Goal: Task Accomplishment & Management: Use online tool/utility

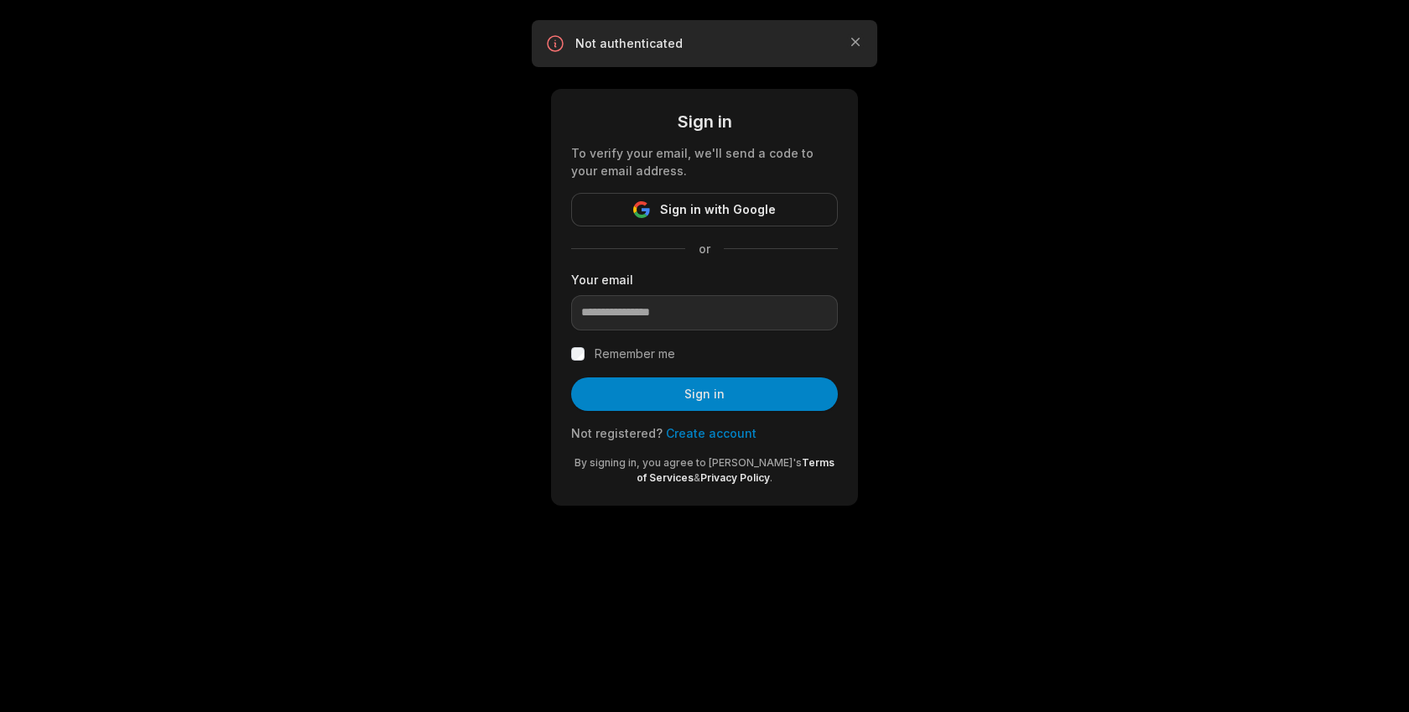
click at [722, 217] on span "Sign in with Google" at bounding box center [718, 210] width 116 height 20
click at [859, 43] on icon "button" at bounding box center [855, 42] width 17 height 17
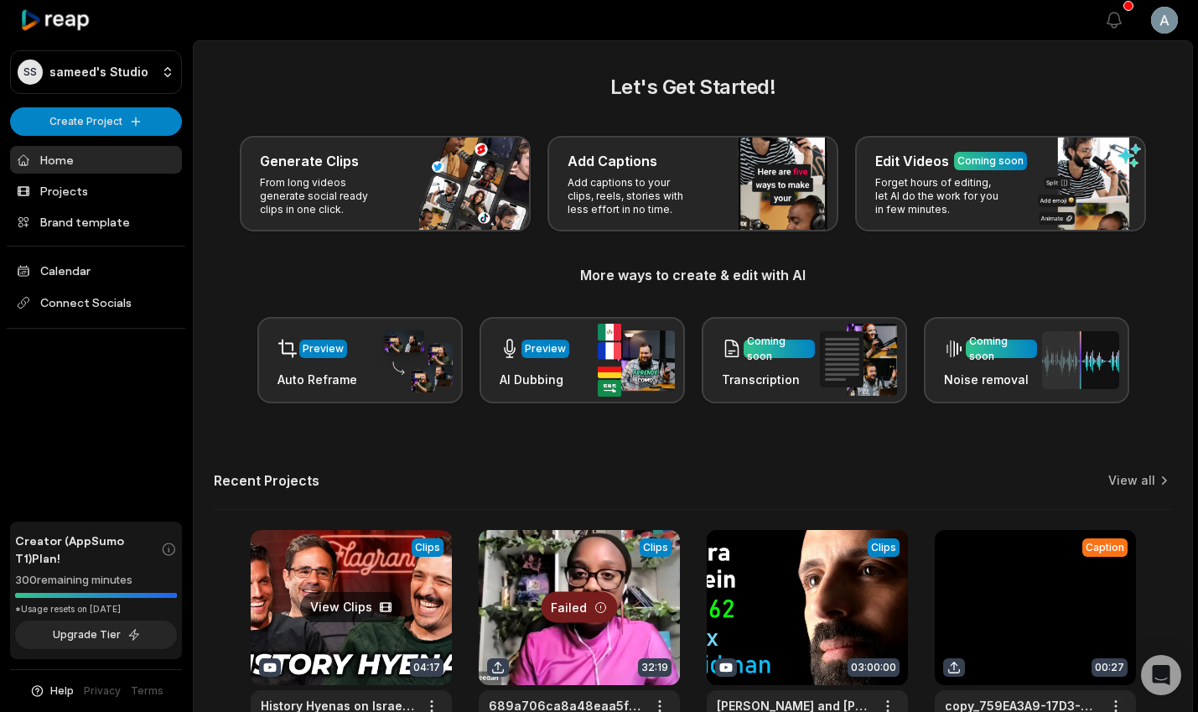
click at [408, 582] on link at bounding box center [351, 640] width 201 height 220
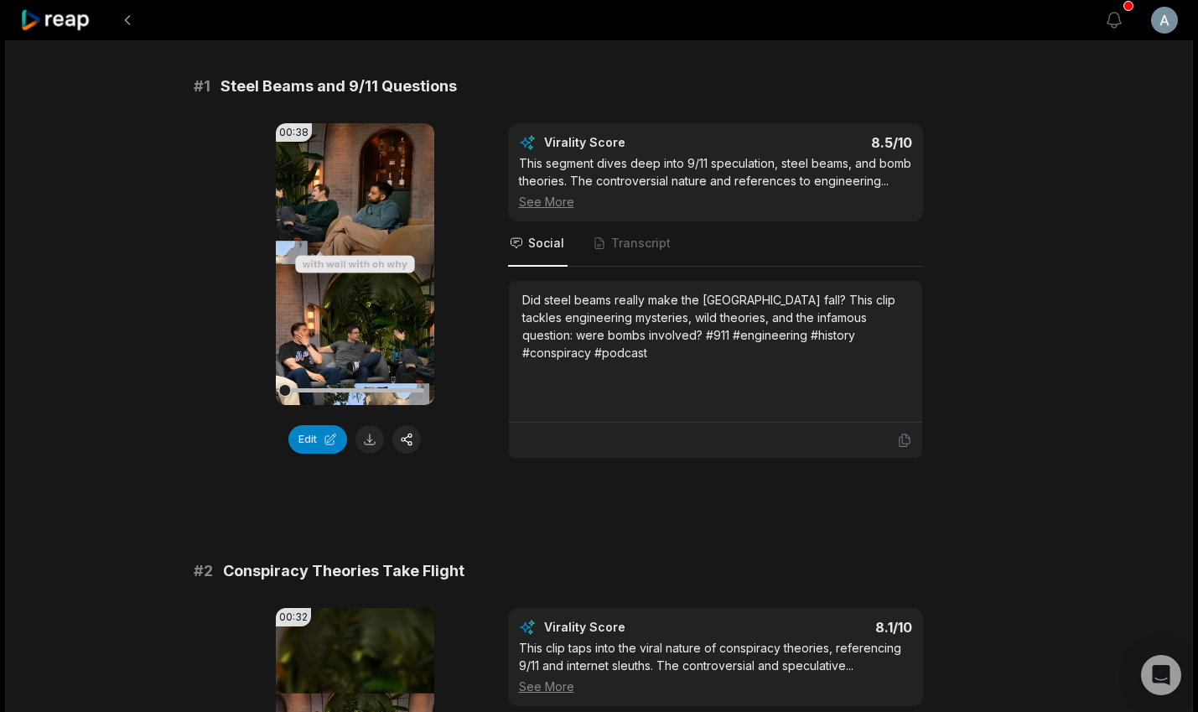
scroll to position [134, 0]
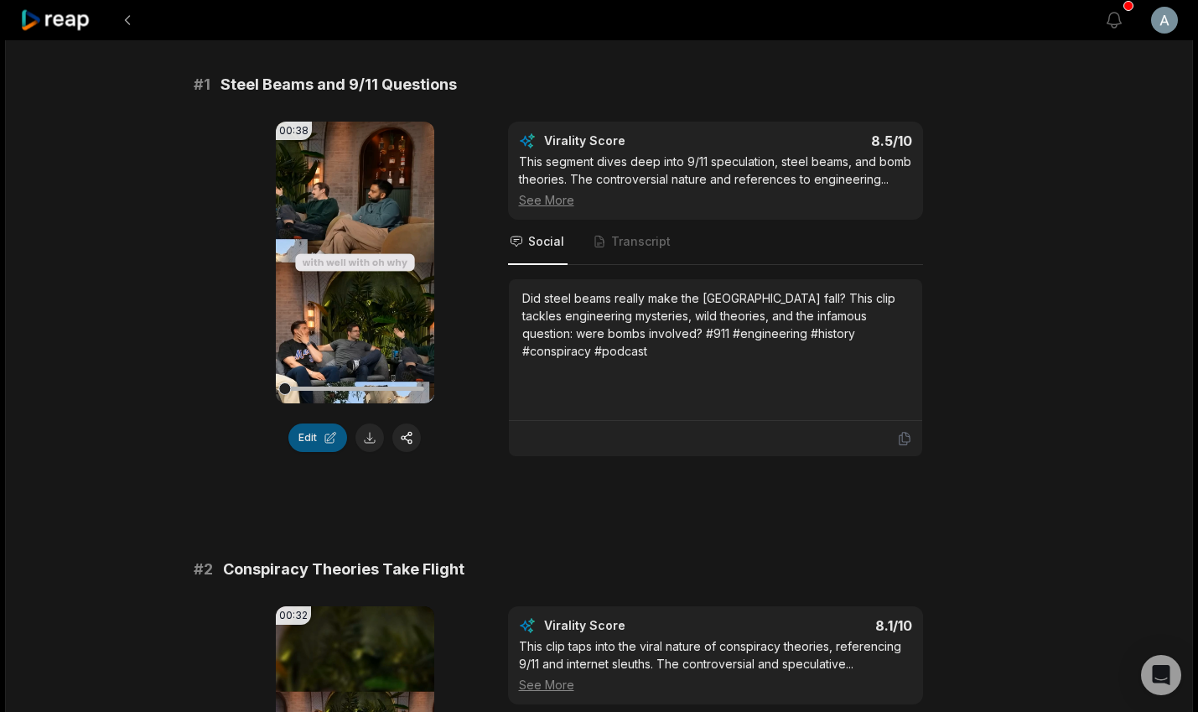
click at [324, 430] on button "Edit" at bounding box center [317, 437] width 59 height 29
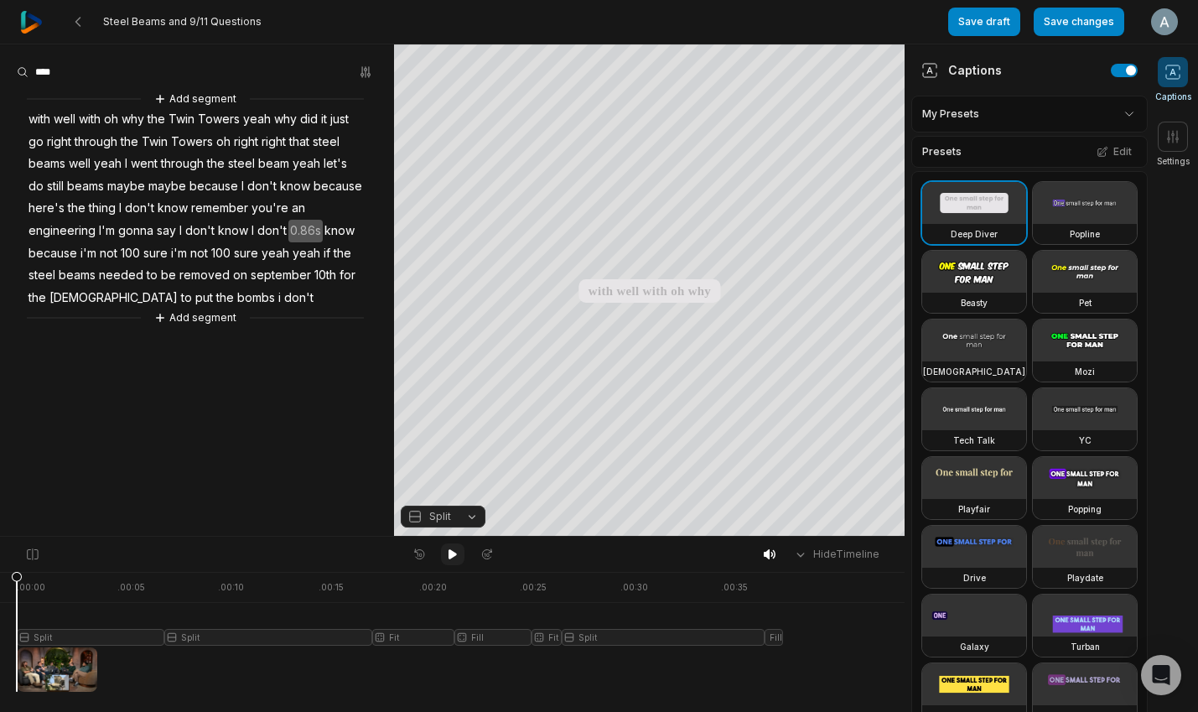
click at [442, 558] on button at bounding box center [452, 554] width 23 height 22
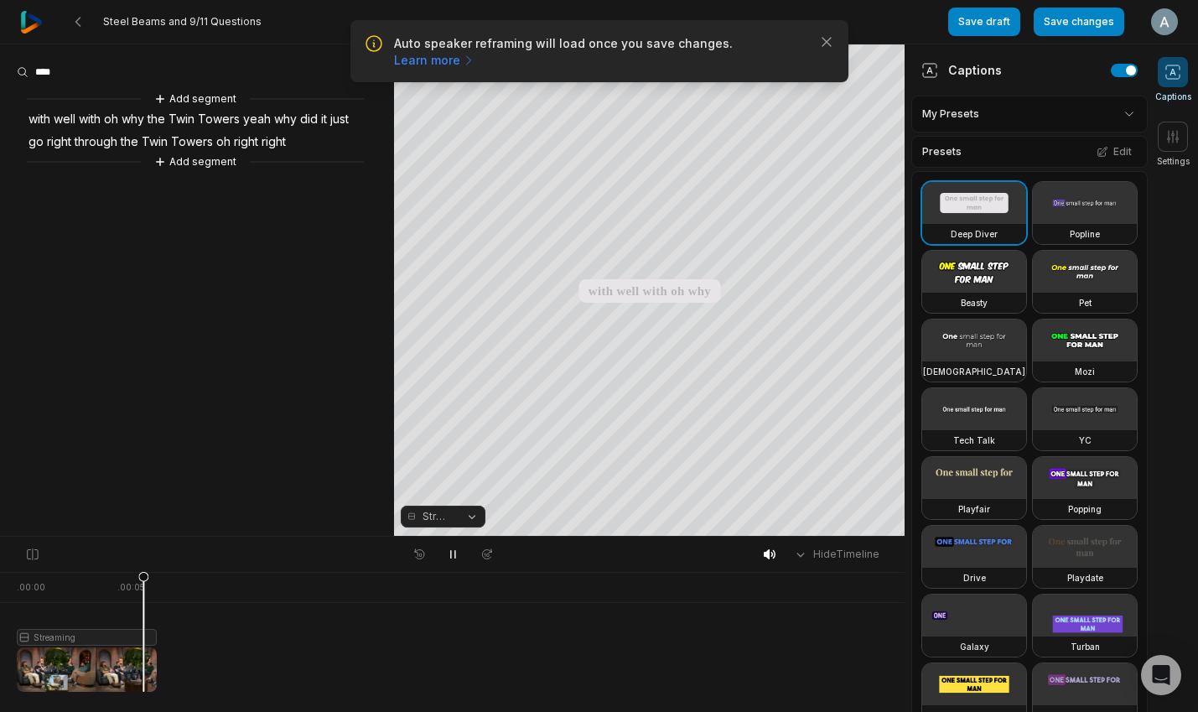
click at [454, 556] on icon at bounding box center [452, 554] width 13 height 13
click at [1114, 143] on button "Edit" at bounding box center [1114, 152] width 45 height 22
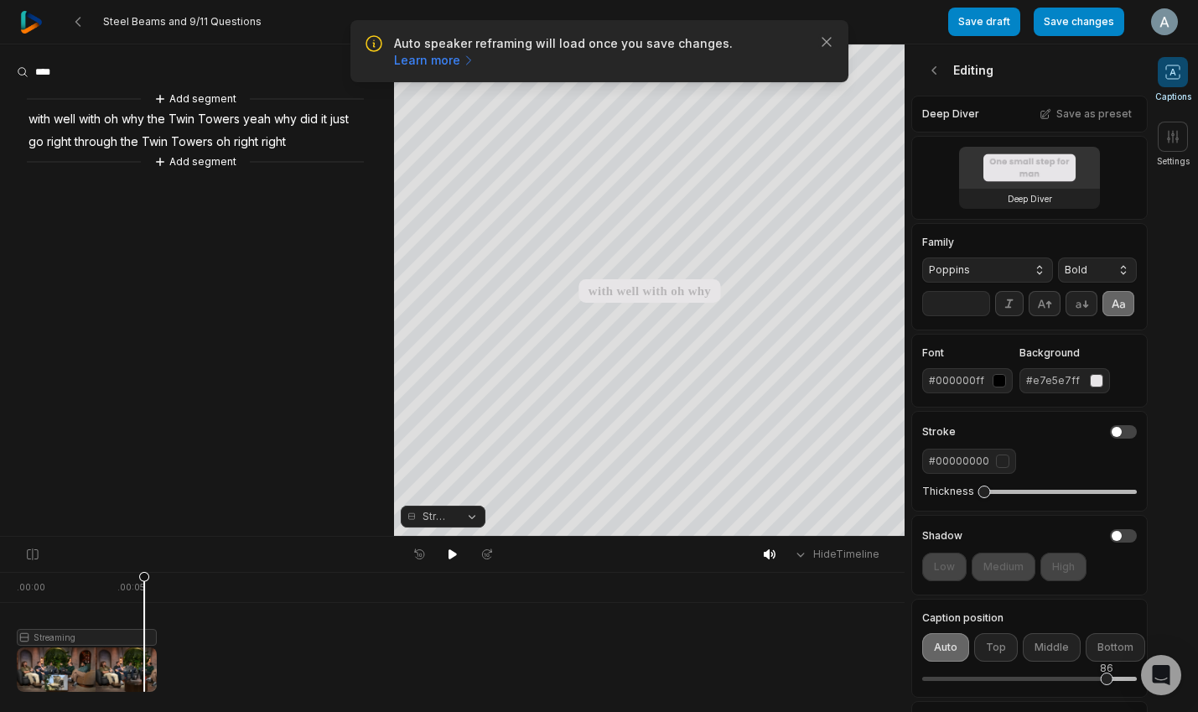
drag, startPoint x: 1078, startPoint y: 673, endPoint x: 1106, endPoint y: 674, distance: 28.5
click at [1106, 674] on div "86" at bounding box center [1106, 668] width 13 height 15
drag, startPoint x: 1109, startPoint y: 683, endPoint x: 1029, endPoint y: 683, distance: 79.7
click at [1029, 683] on div "50" at bounding box center [1030, 679] width 13 height 13
click at [1095, 650] on button "Bottom" at bounding box center [1116, 647] width 60 height 29
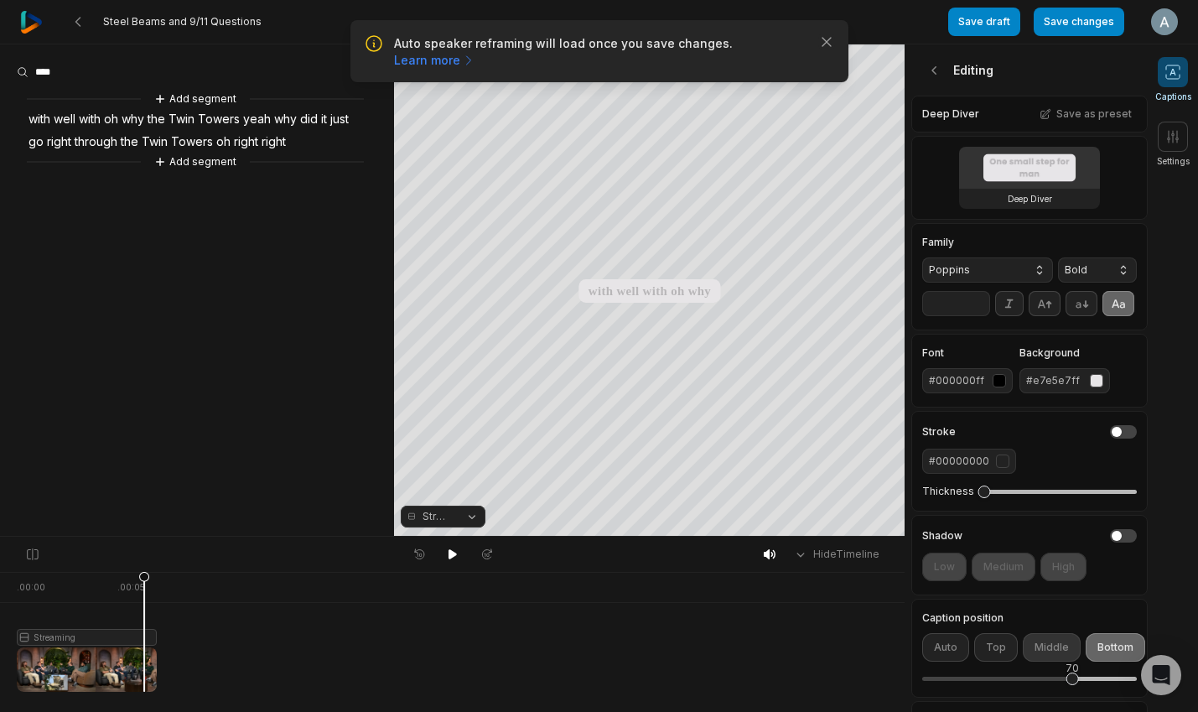
click at [1026, 654] on button "Middle" at bounding box center [1052, 647] width 58 height 29
click at [996, 653] on button "Top" at bounding box center [996, 647] width 44 height 29
click at [952, 652] on button "Auto" at bounding box center [945, 647] width 47 height 29
click at [1084, 34] on button "Save changes" at bounding box center [1079, 22] width 91 height 29
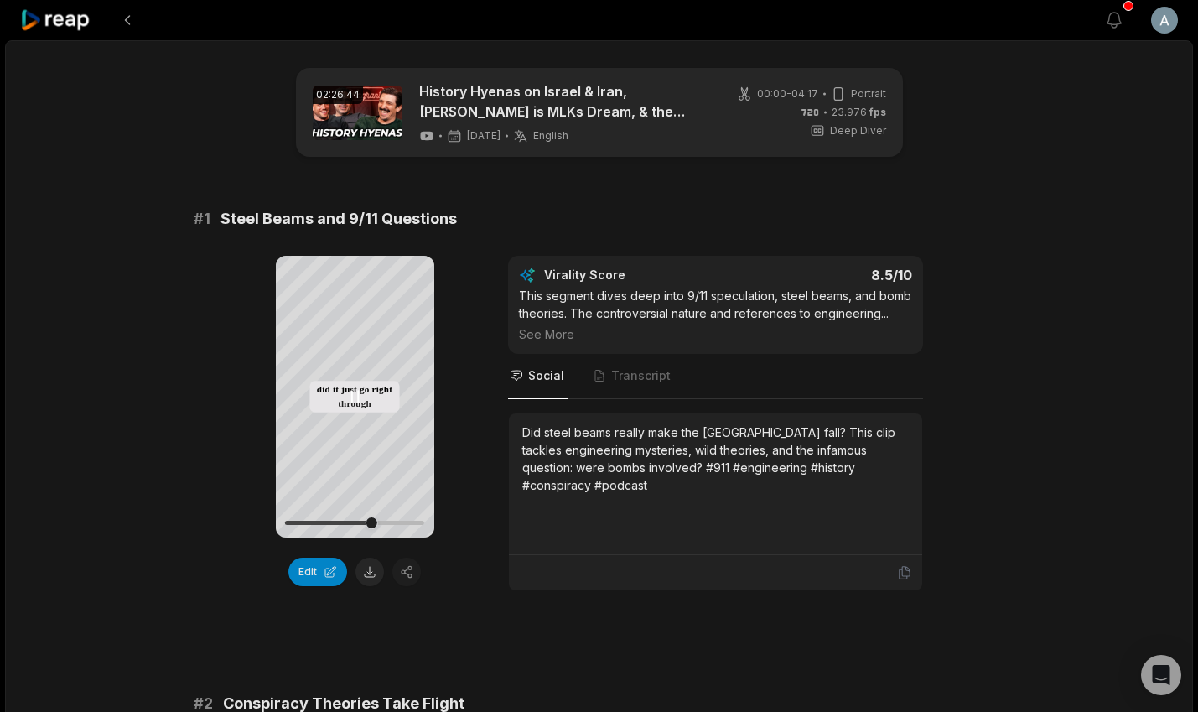
click at [352, 400] on icon at bounding box center [355, 396] width 7 height 11
